Goal: Task Accomplishment & Management: Use online tool/utility

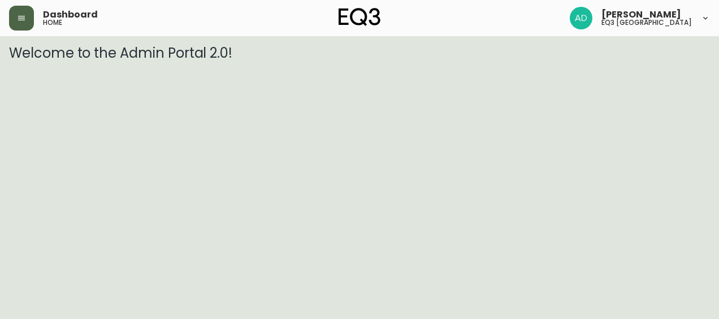
click at [30, 24] on button "button" at bounding box center [21, 18] width 25 height 25
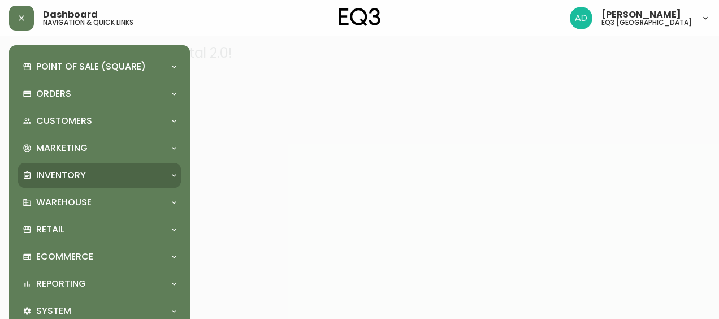
click at [57, 169] on p "Inventory" at bounding box center [61, 175] width 50 height 12
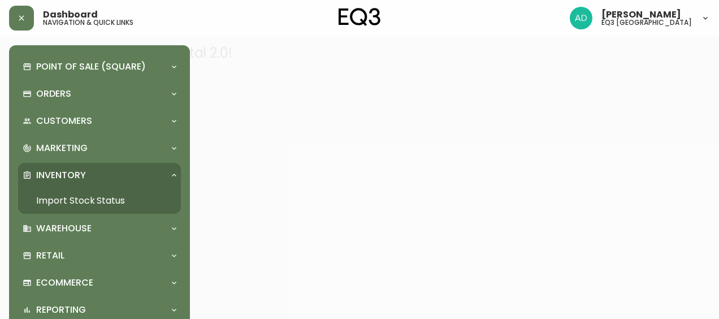
click at [71, 193] on link "Import Stock Status" at bounding box center [99, 201] width 163 height 26
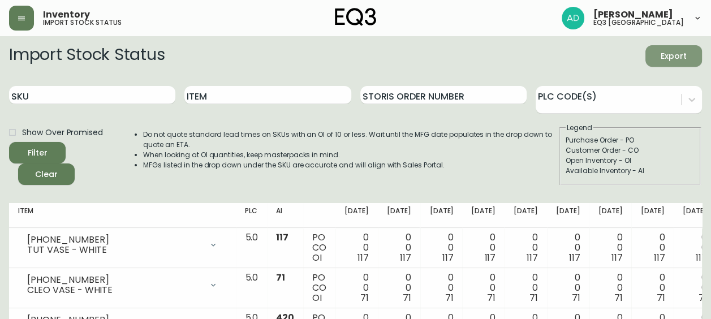
drag, startPoint x: 667, startPoint y: 57, endPoint x: 620, endPoint y: 68, distance: 48.8
click at [666, 57] on span "Export" at bounding box center [673, 56] width 38 height 14
